Goal: Obtain resource: Download file/media

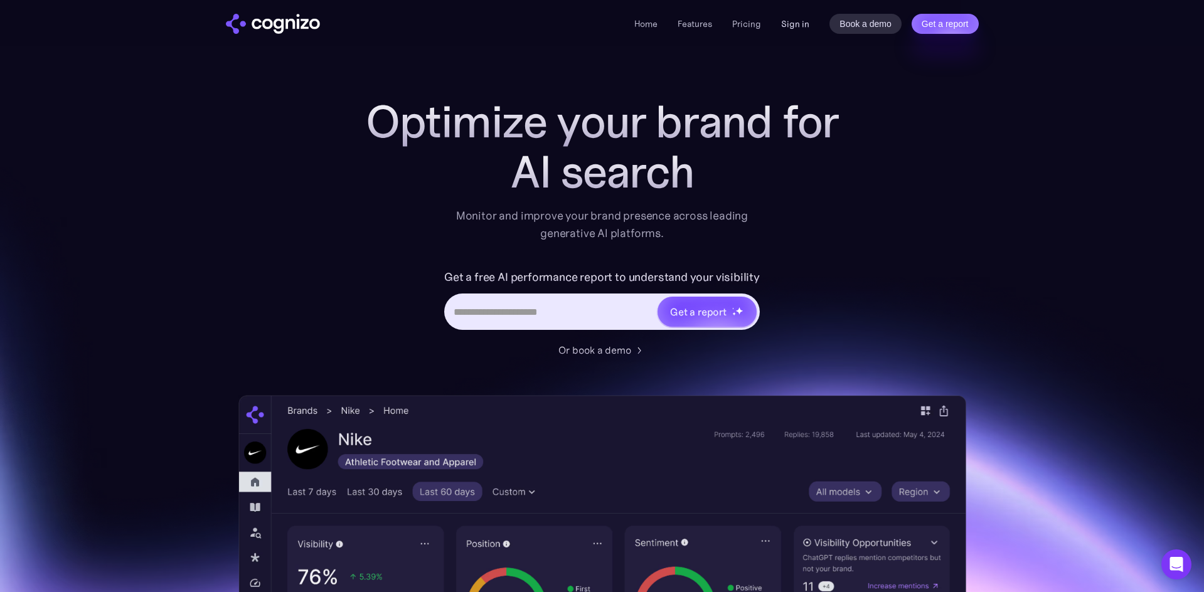
click at [800, 19] on link "Sign in" at bounding box center [795, 23] width 28 height 15
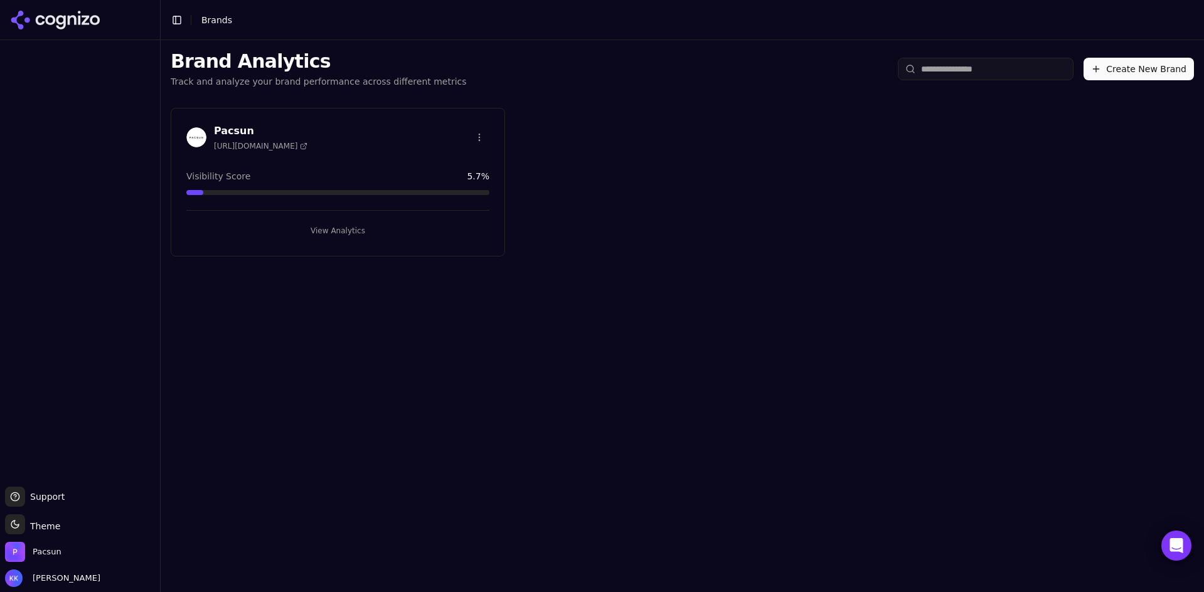
click at [344, 141] on div "Pacsun [URL][DOMAIN_NAME]" at bounding box center [337, 138] width 303 height 28
click at [196, 133] on img at bounding box center [196, 137] width 20 height 20
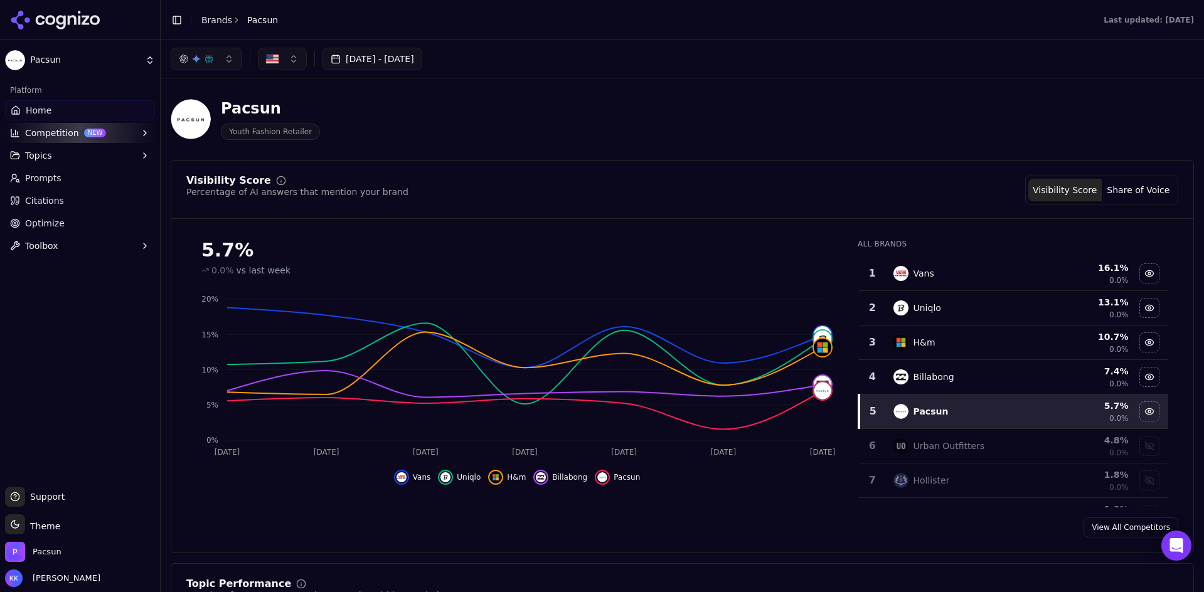
click at [45, 156] on span "Topics" at bounding box center [38, 155] width 27 height 13
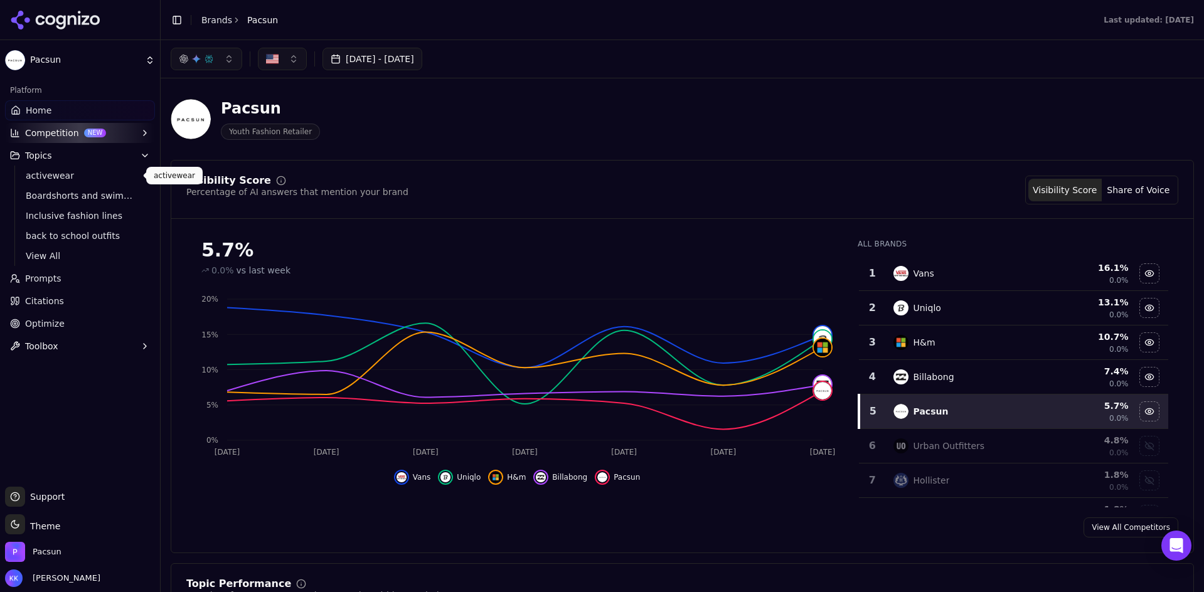
click at [48, 180] on span "activewear" at bounding box center [80, 175] width 109 height 13
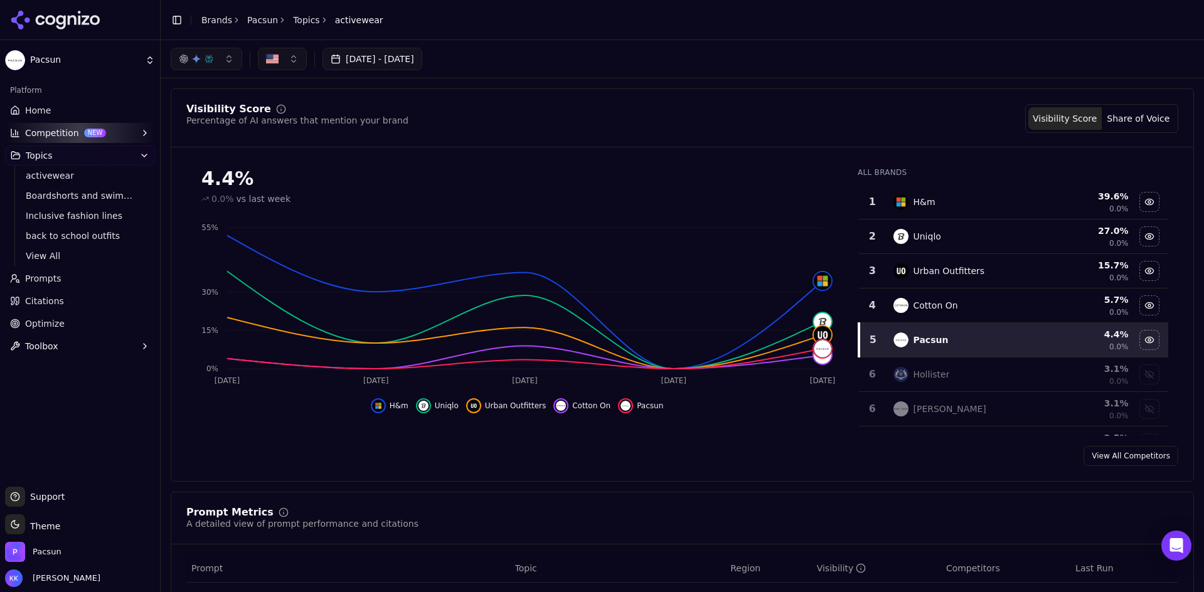
click at [50, 195] on span "Boardshorts and swimwear" at bounding box center [80, 195] width 109 height 13
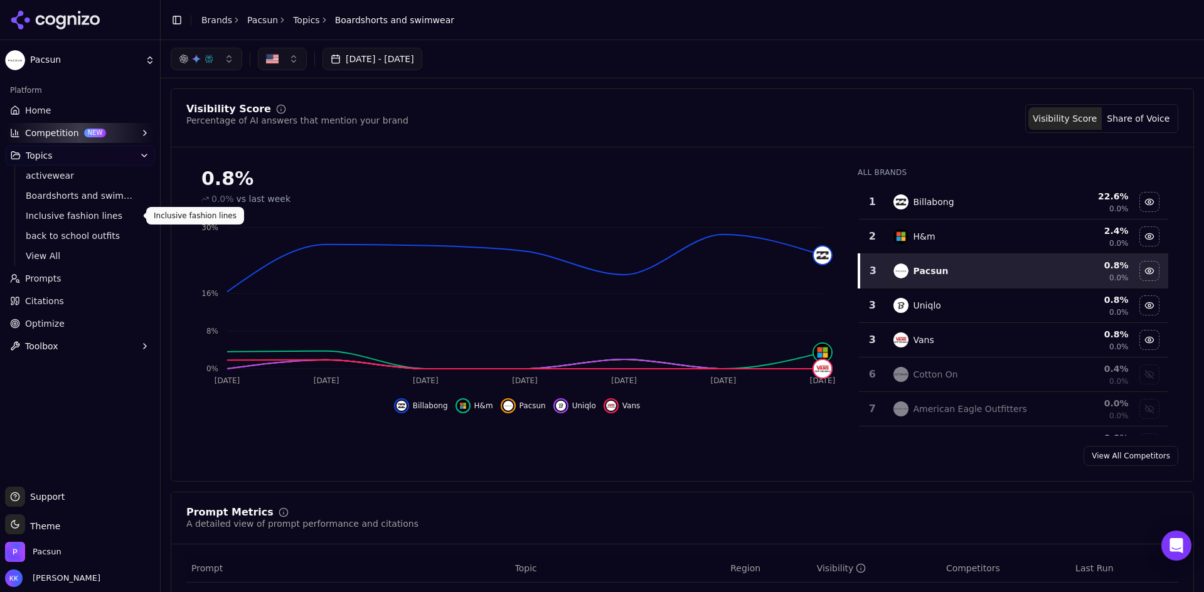
click at [51, 214] on span "Inclusive fashion lines" at bounding box center [80, 215] width 109 height 13
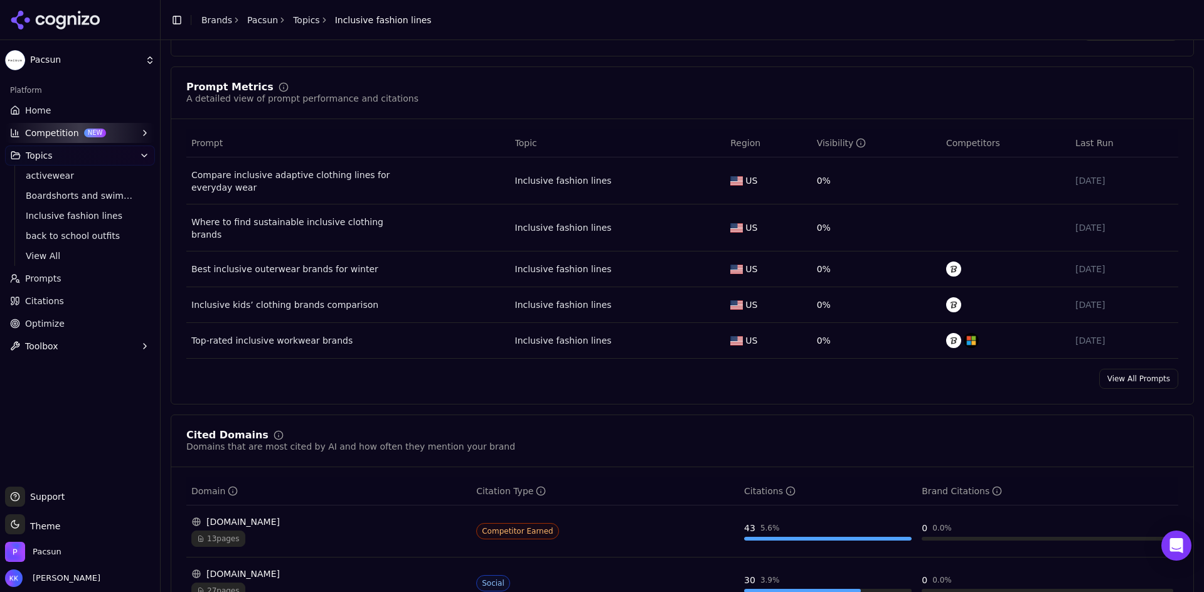
scroll to position [111, 0]
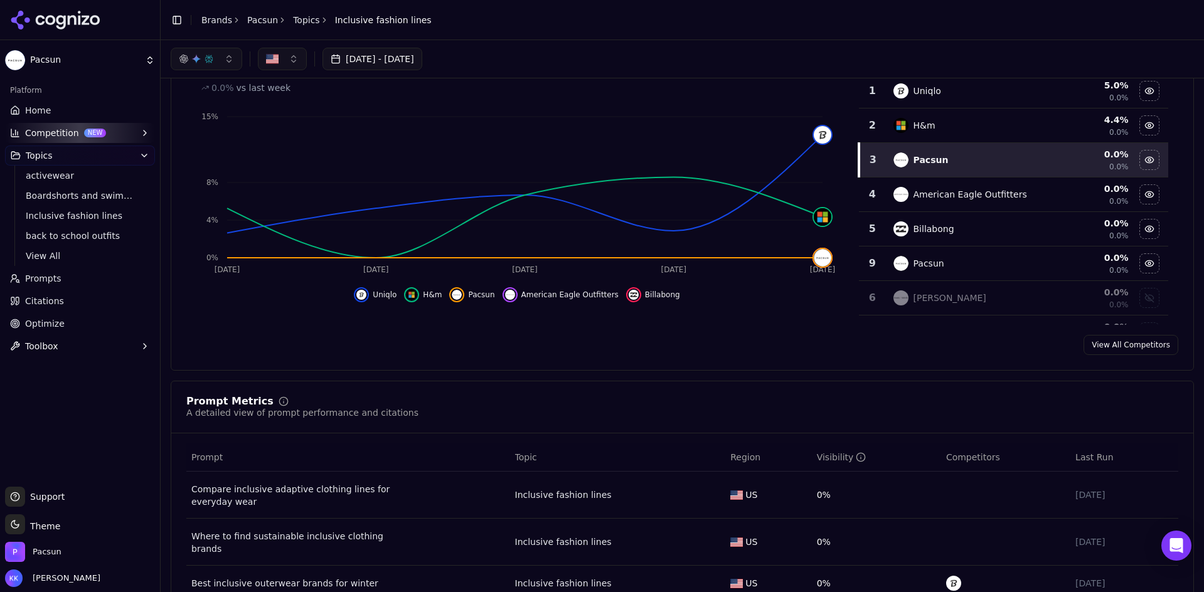
click at [19, 286] on link "Prompts" at bounding box center [80, 278] width 150 height 20
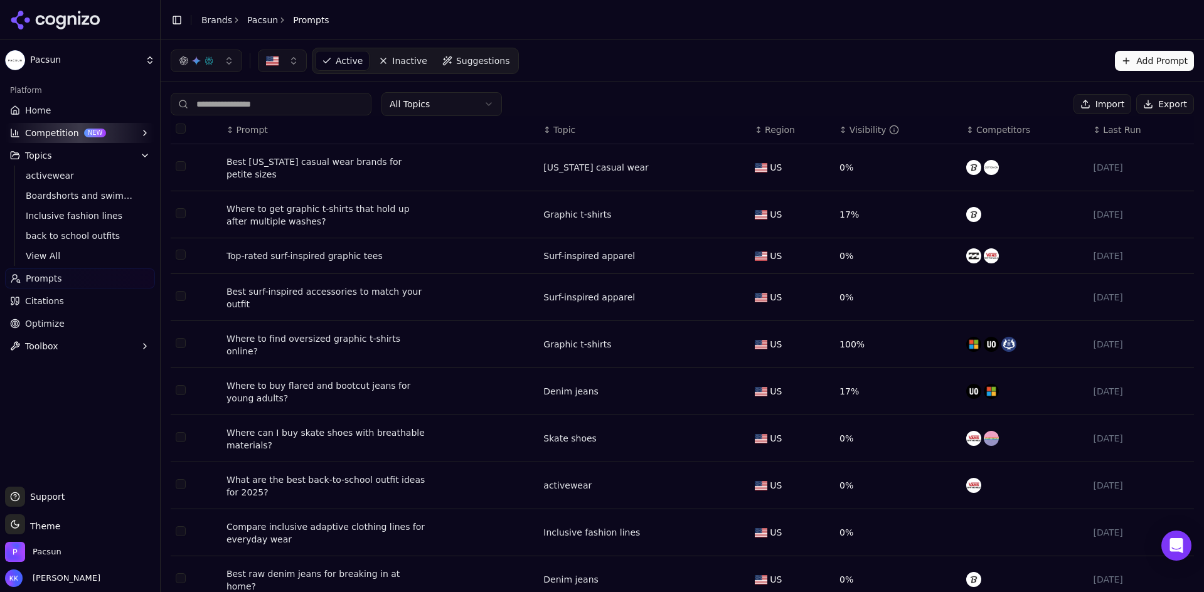
click at [1157, 112] on button "Export" at bounding box center [1165, 104] width 58 height 20
